Goal: Information Seeking & Learning: Learn about a topic

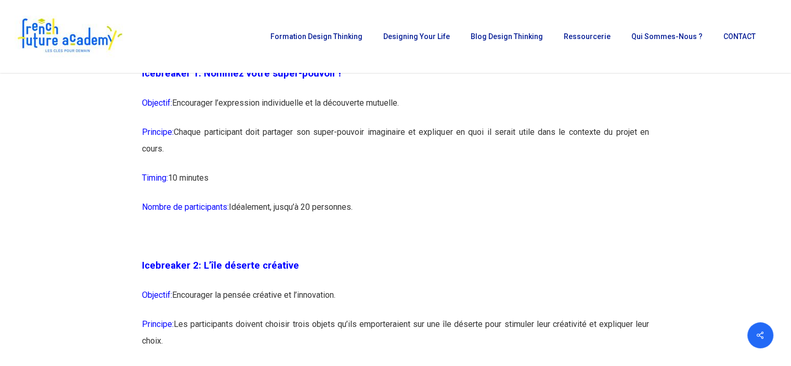
scroll to position [873, 0]
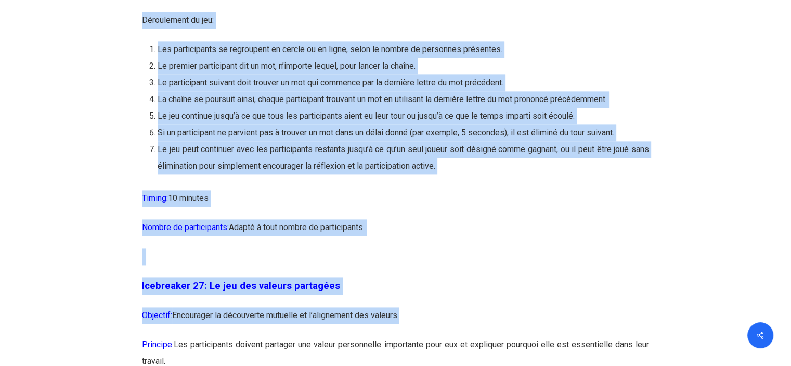
drag, startPoint x: 136, startPoint y: 93, endPoint x: 404, endPoint y: 386, distance: 396.8
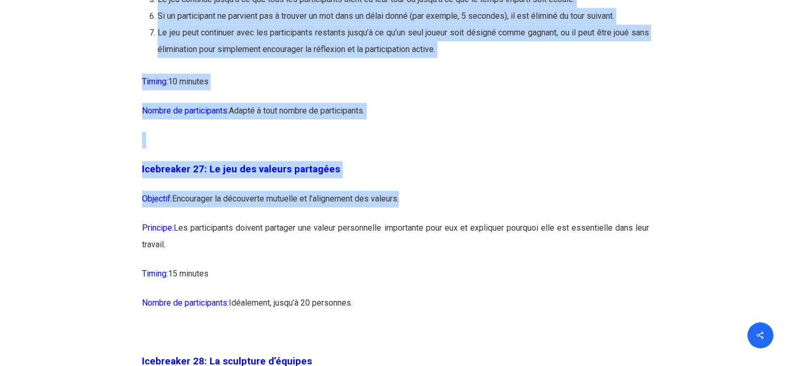
click at [431, 219] on p "Objectif: Encourager la découverte mutuelle et l’alignement des valeurs." at bounding box center [395, 204] width 507 height 29
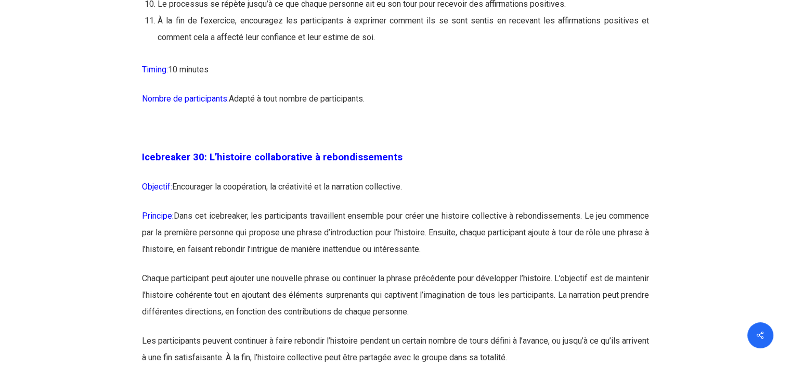
scroll to position [10338, 0]
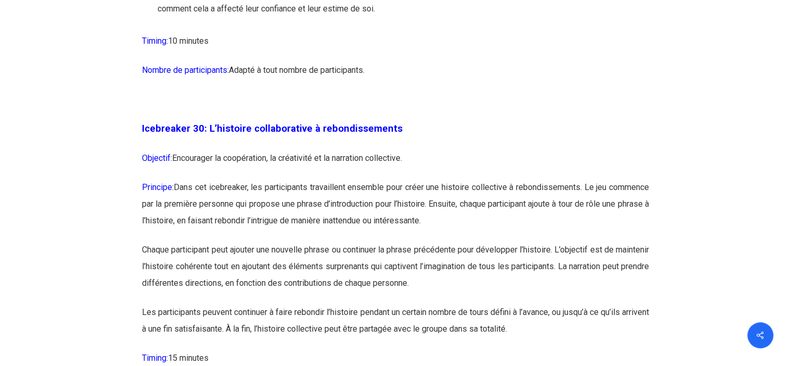
drag, startPoint x: 482, startPoint y: 103, endPoint x: 483, endPoint y: 92, distance: 12.0
click at [482, 62] on p "Timing: 10 minutes" at bounding box center [395, 47] width 507 height 29
